Goal: Book appointment/travel/reservation

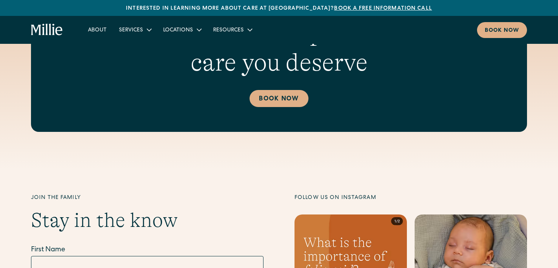
scroll to position [2838, 0]
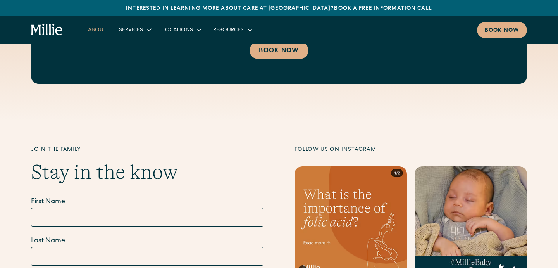
click at [96, 29] on link "About" at bounding box center [97, 29] width 31 height 13
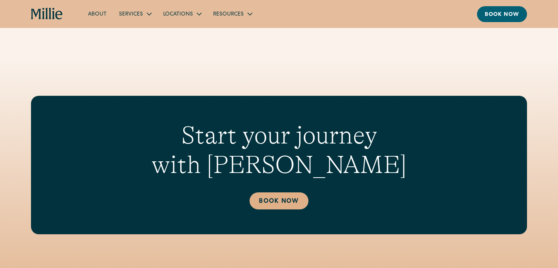
scroll to position [2045, 0]
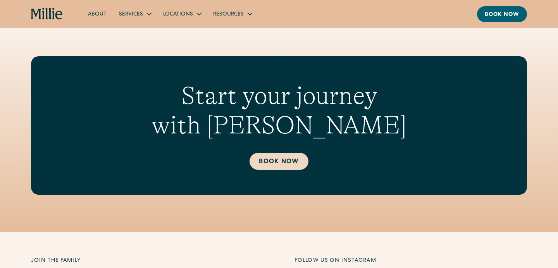
click at [286, 153] on link "Book Now" at bounding box center [279, 161] width 59 height 17
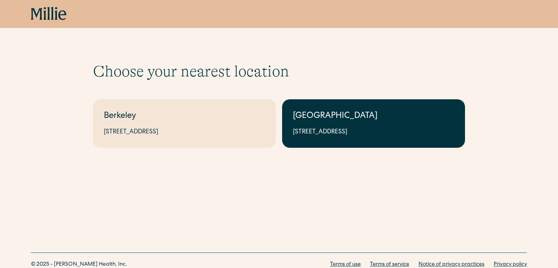
click at [320, 119] on div "[GEOGRAPHIC_DATA]" at bounding box center [373, 116] width 161 height 13
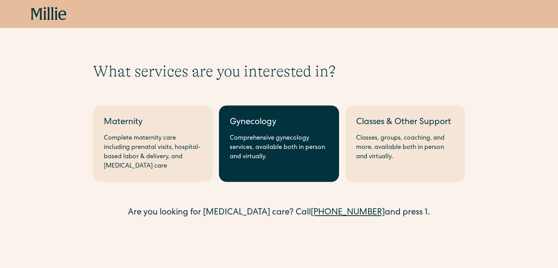
click at [302, 172] on link "Gynecology Comprehensive gynecology services, available both in person and virt…" at bounding box center [279, 143] width 120 height 76
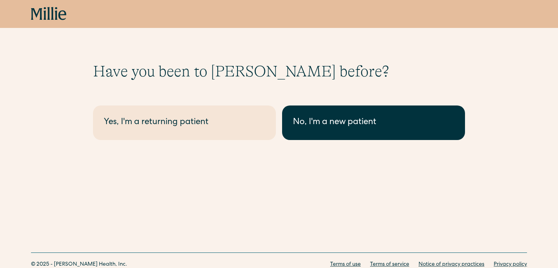
click at [349, 130] on link "No, I'm a new patient" at bounding box center [373, 122] width 183 height 35
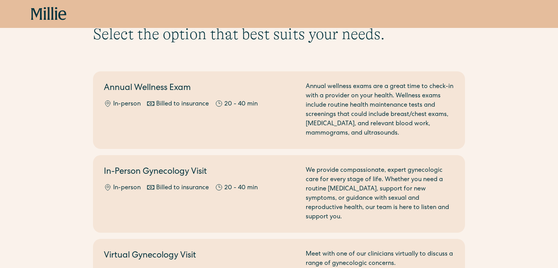
scroll to position [27, 0]
